Goal: Navigation & Orientation: Find specific page/section

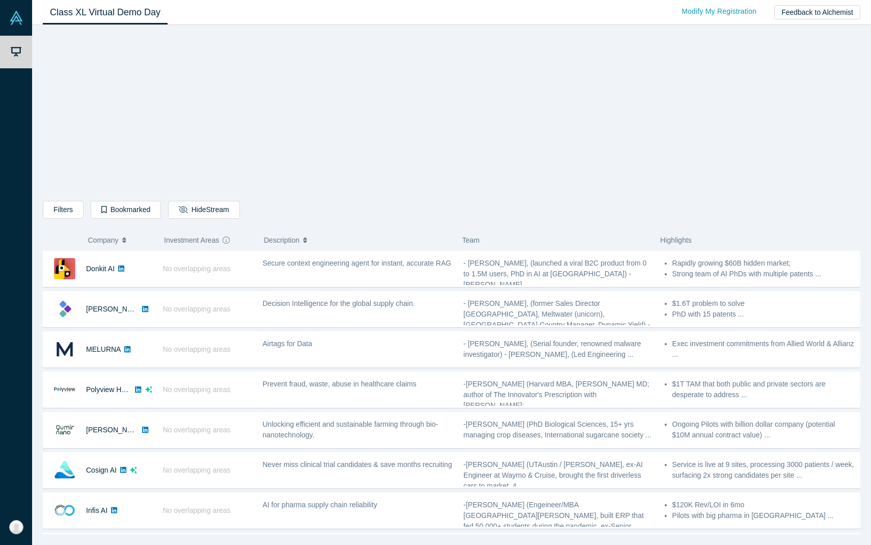
click at [184, 138] on div "Filters AI Artificial Intelligence B2B SaaS AI (Artificial Intelligence) Data A…" at bounding box center [452, 283] width 818 height 502
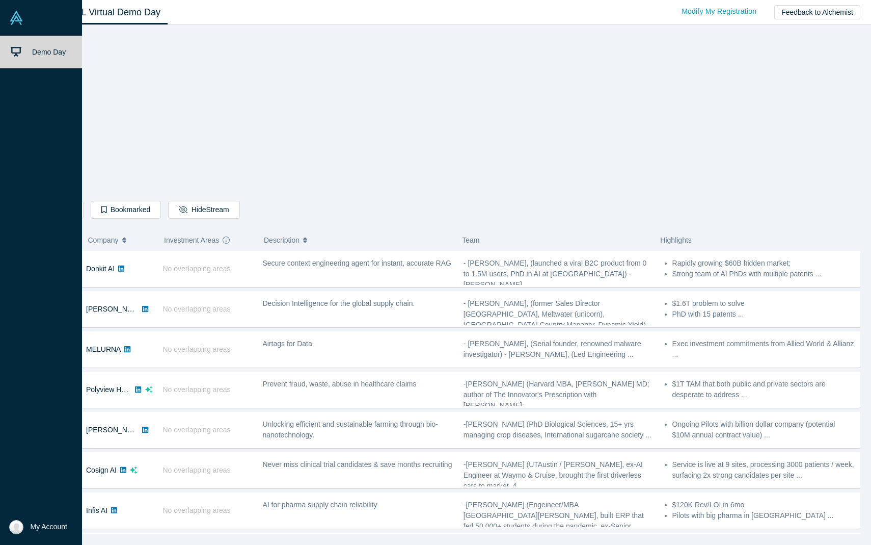
click at [14, 16] on img at bounding box center [16, 18] width 14 height 14
